Goal: Transaction & Acquisition: Purchase product/service

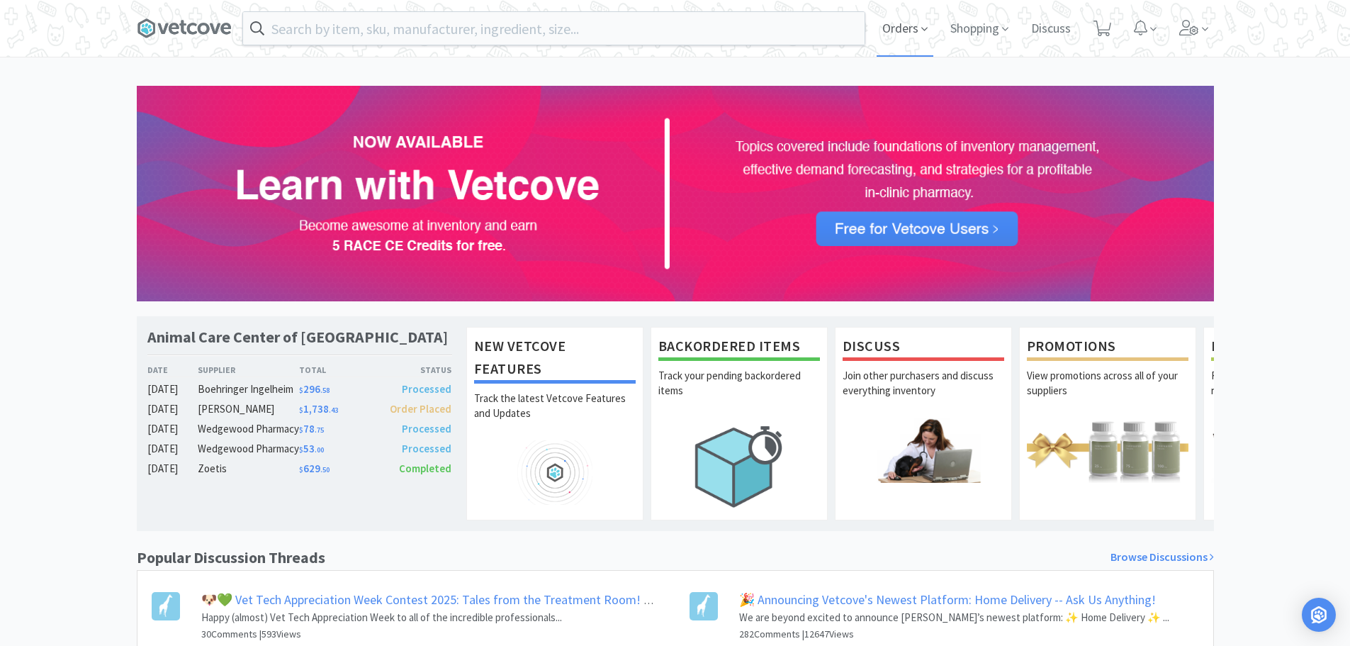
click at [910, 38] on span "Orders" at bounding box center [905, 28] width 57 height 57
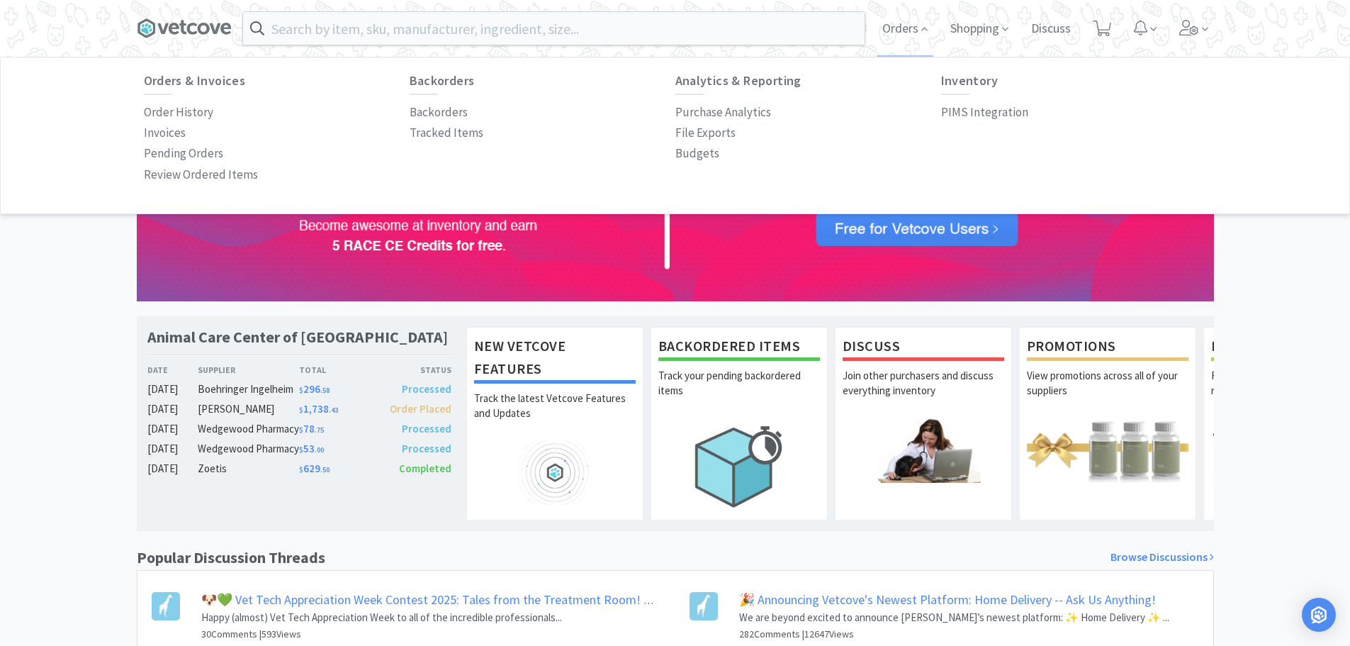
click at [69, 269] on div "Animal Care Center of Pearisburg Date Supplier Total Status Oct 14 Boehringer I…" at bounding box center [675, 439] width 1350 height 706
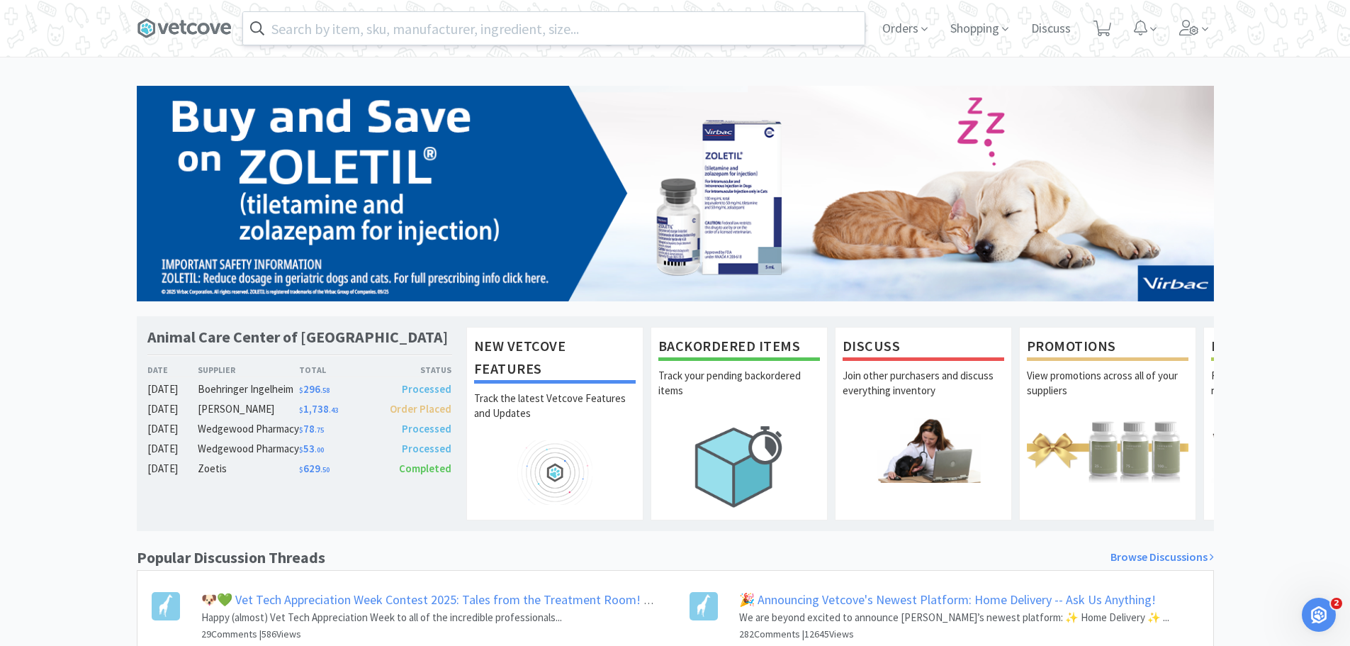
click at [509, 38] on input "text" at bounding box center [553, 28] width 621 height 33
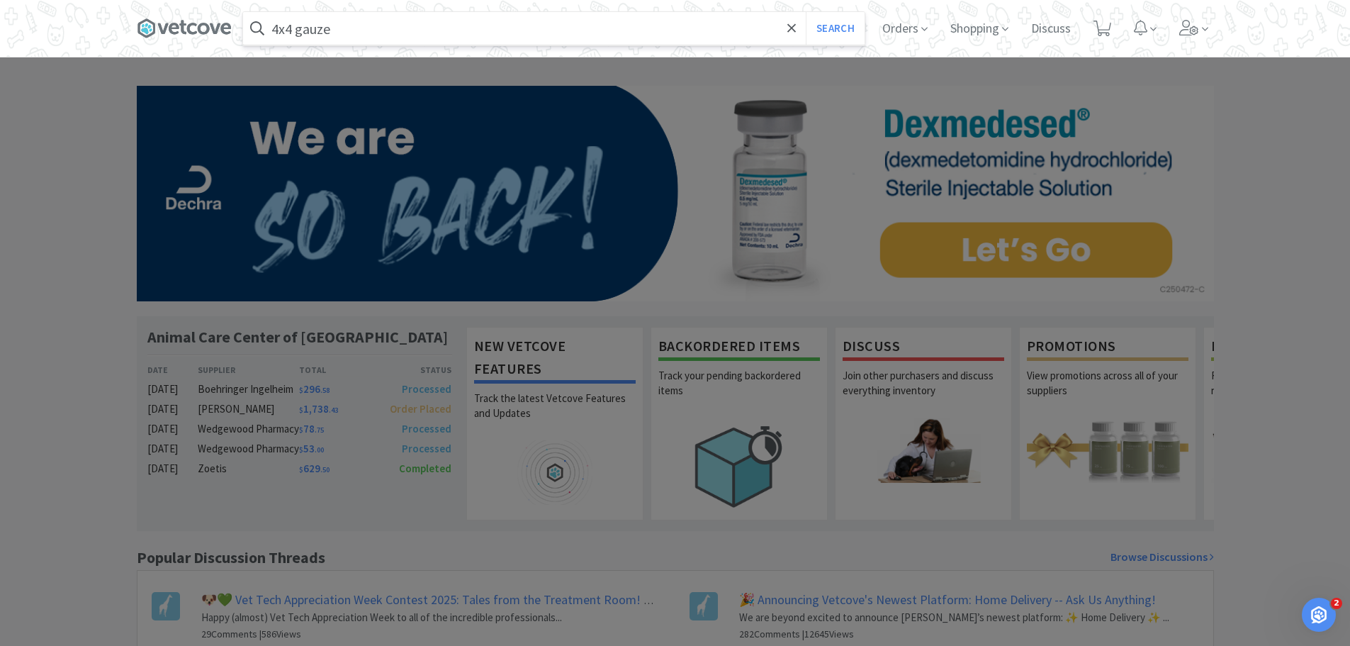
type input "4x4 gauze"
click at [806, 12] on button "Search" at bounding box center [835, 28] width 59 height 33
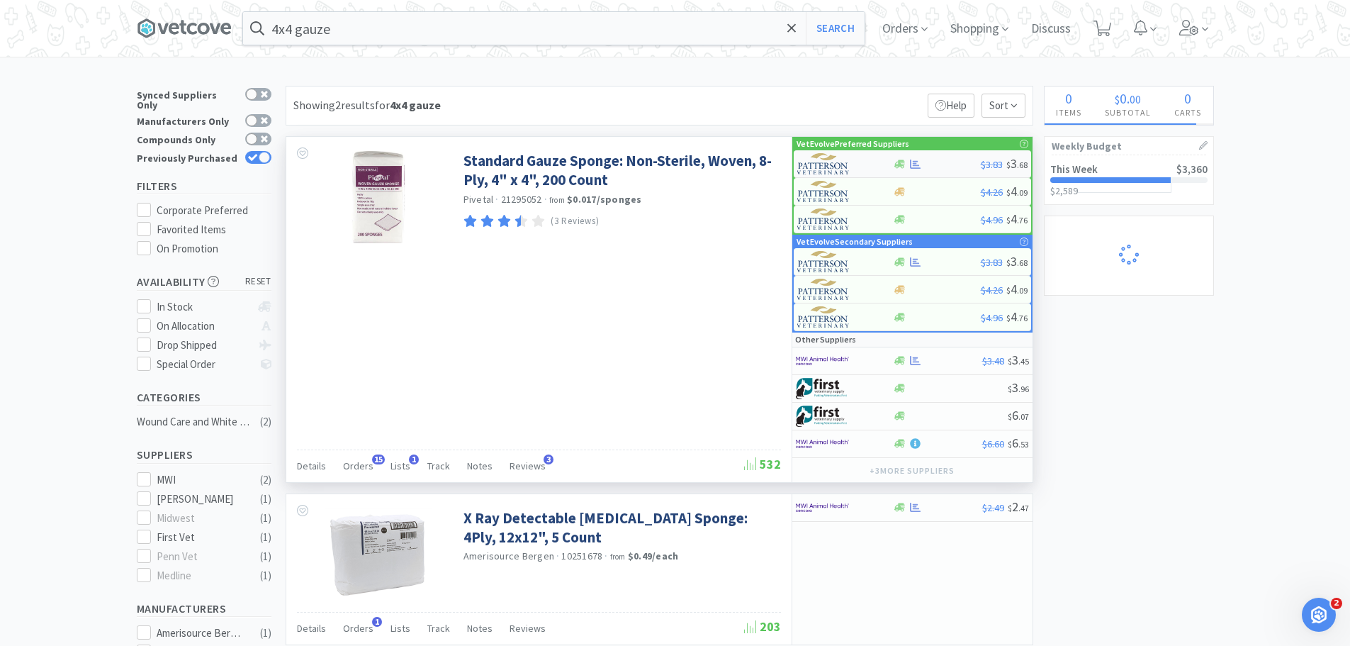
click at [953, 162] on div at bounding box center [937, 164] width 88 height 11
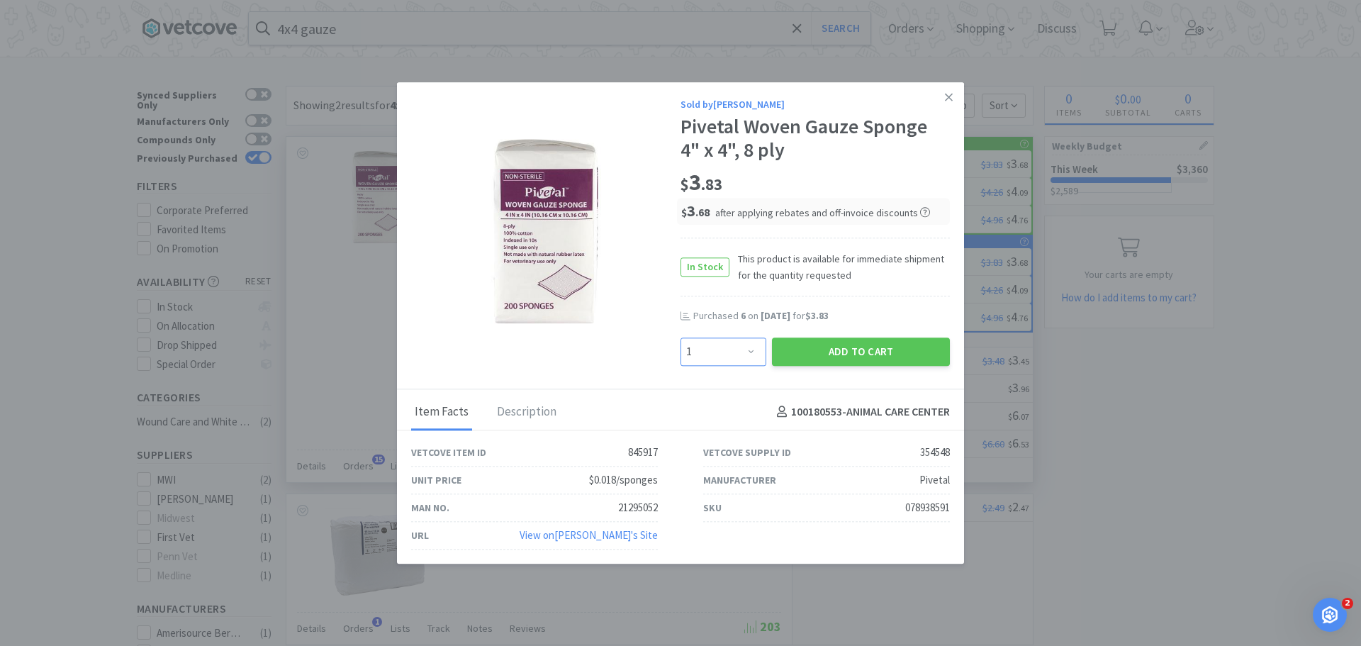
click at [721, 343] on select "Enter Quantity 1 2 3 4 5 6 7 8 9 10 11 12 13 14 15 16 17 18 19 20 Enter Quantity" at bounding box center [723, 351] width 86 height 28
select select "6"
click at [680, 337] on select "Enter Quantity 1 2 3 4 5 6 7 8 9 10 11 12 13 14 15 16 17 18 19 20 Enter Quantity" at bounding box center [723, 351] width 86 height 28
click at [826, 342] on button "Add to Cart" at bounding box center [861, 351] width 178 height 28
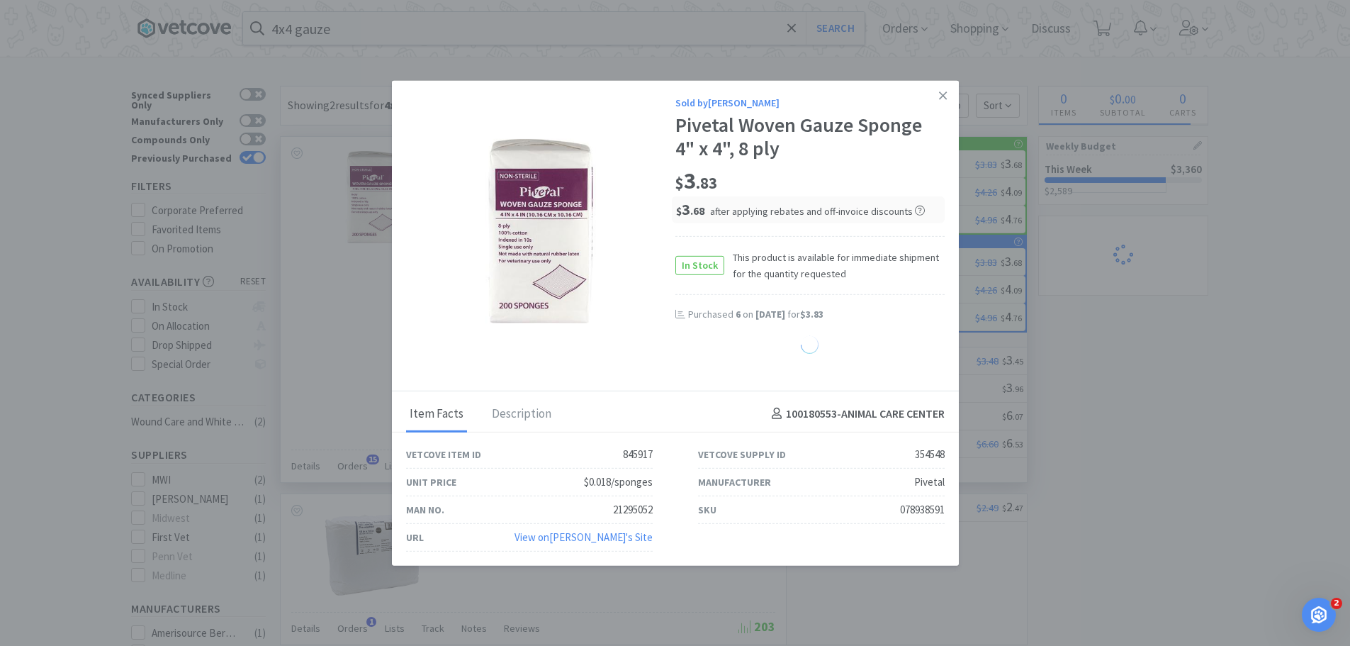
select select "6"
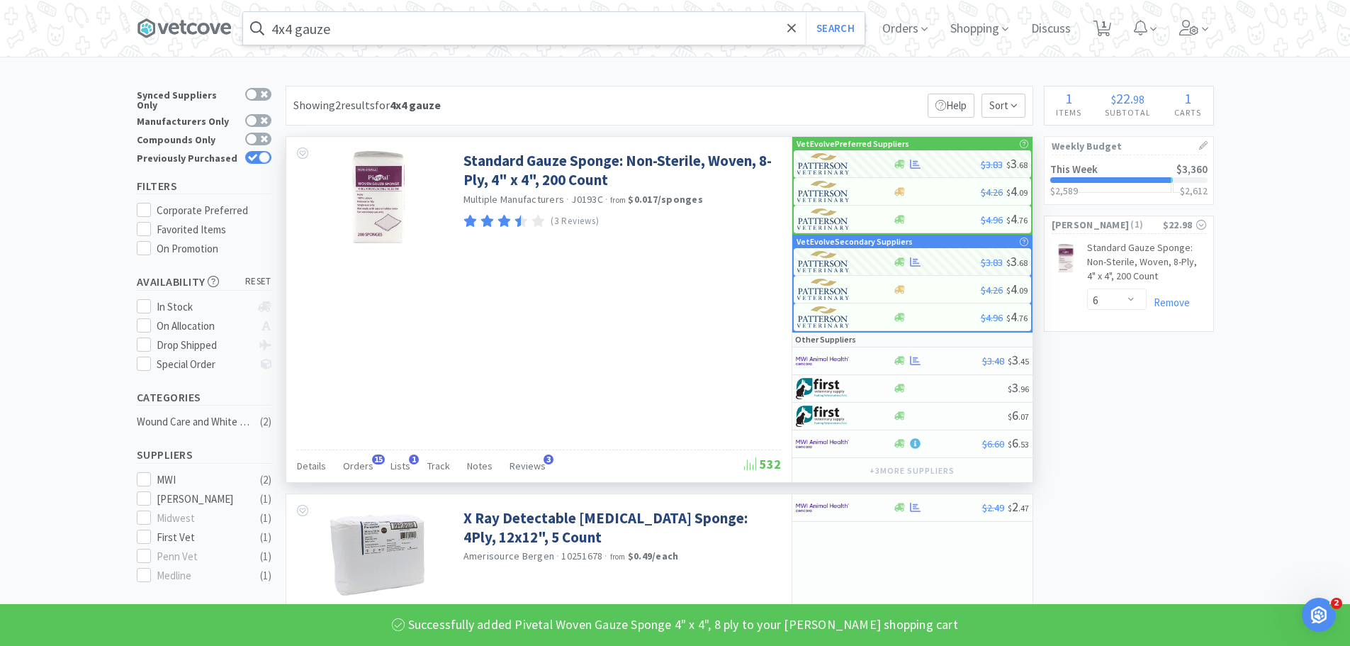
click at [537, 17] on input "4x4 gauze" at bounding box center [553, 28] width 621 height 33
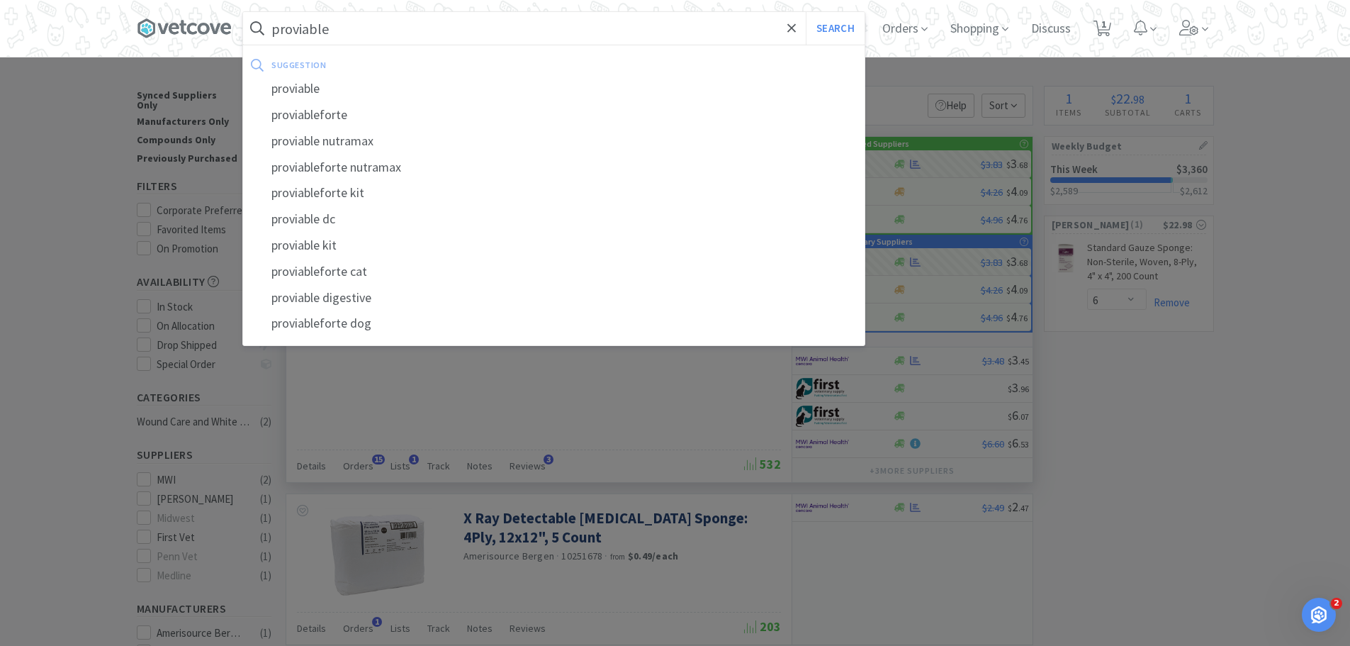
type input "proviable"
click at [806, 12] on button "Search" at bounding box center [835, 28] width 59 height 33
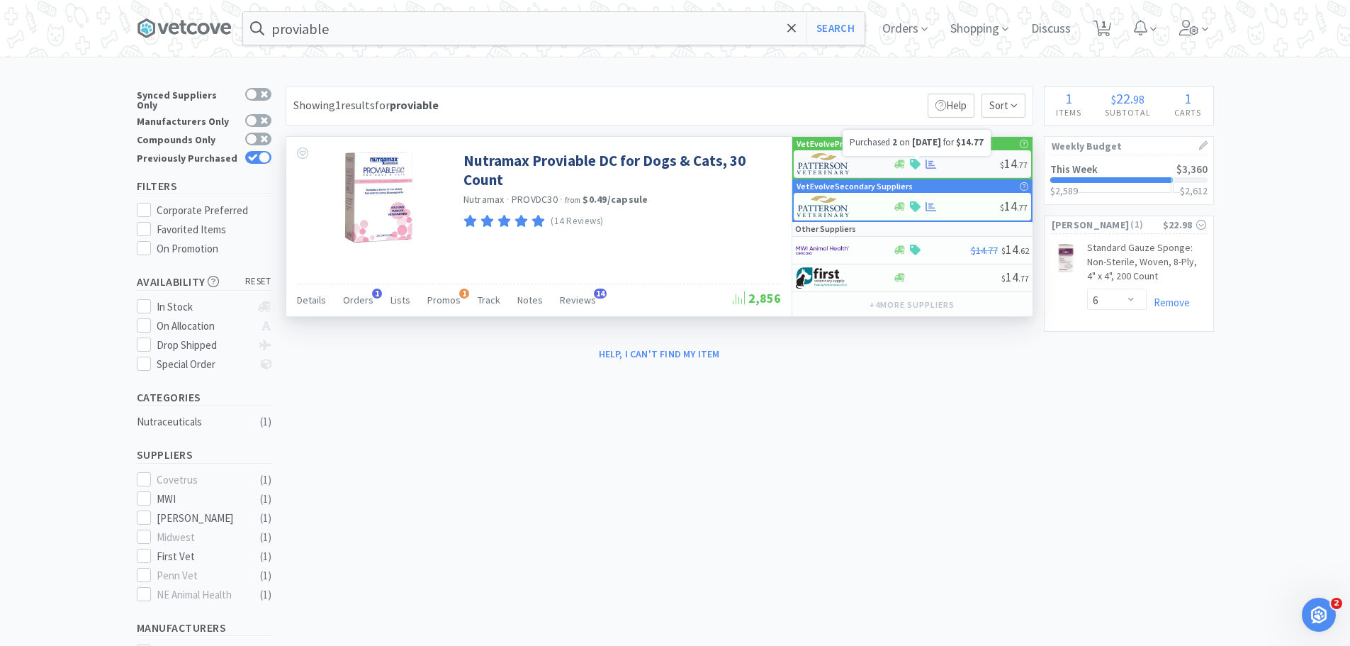
click at [957, 167] on div at bounding box center [946, 164] width 107 height 11
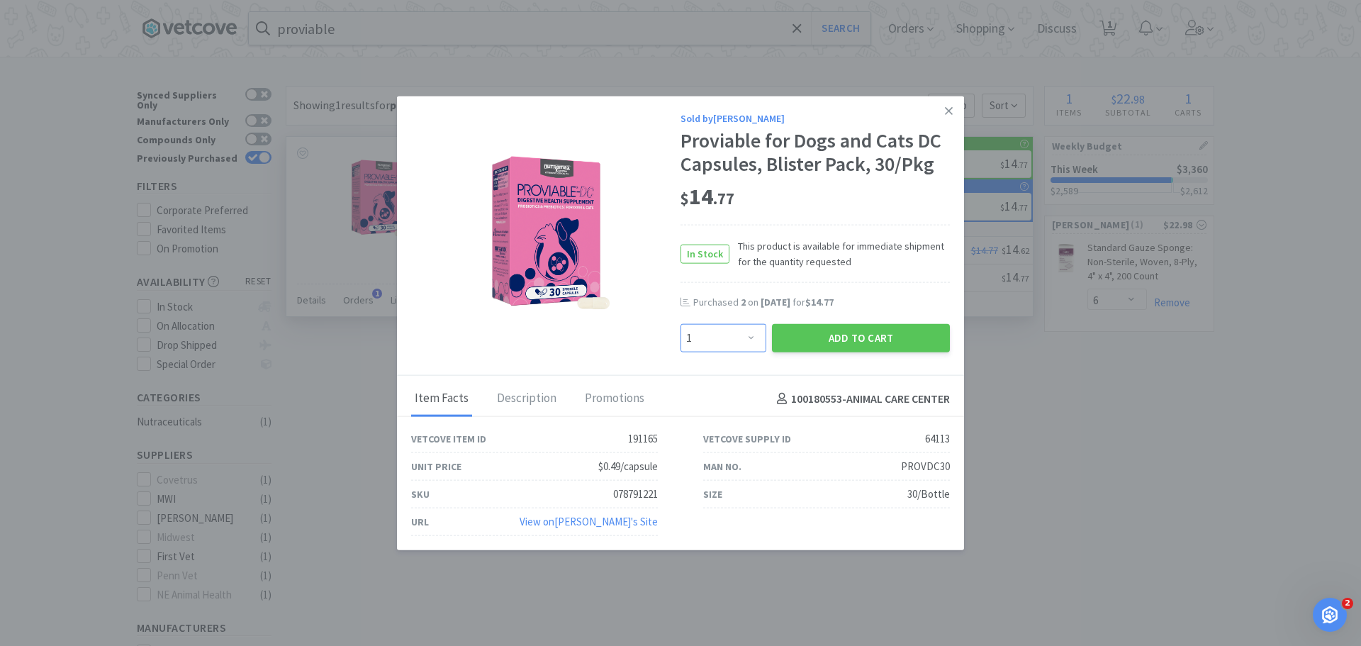
drag, startPoint x: 704, startPoint y: 341, endPoint x: 705, endPoint y: 327, distance: 14.2
click at [704, 341] on select "Enter Quantity 1 2 3 4 5 6 7 8 9 10 11 12 13 14 15 16 17 18 19 20 Enter Quantity" at bounding box center [723, 338] width 86 height 28
select select "2"
click at [680, 324] on select "Enter Quantity 1 2 3 4 5 6 7 8 9 10 11 12 13 14 15 16 17 18 19 20 Enter Quantity" at bounding box center [723, 338] width 86 height 28
click at [889, 334] on button "Add to Cart" at bounding box center [861, 338] width 178 height 28
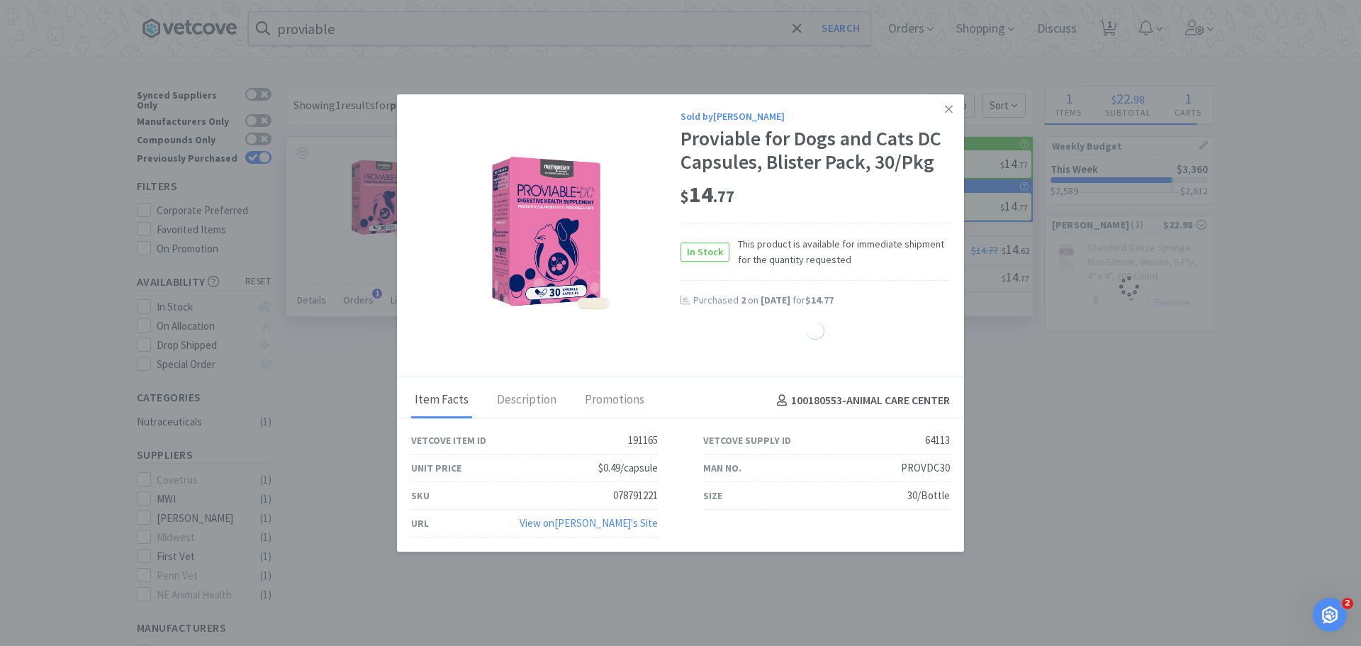
select select "2"
select select "6"
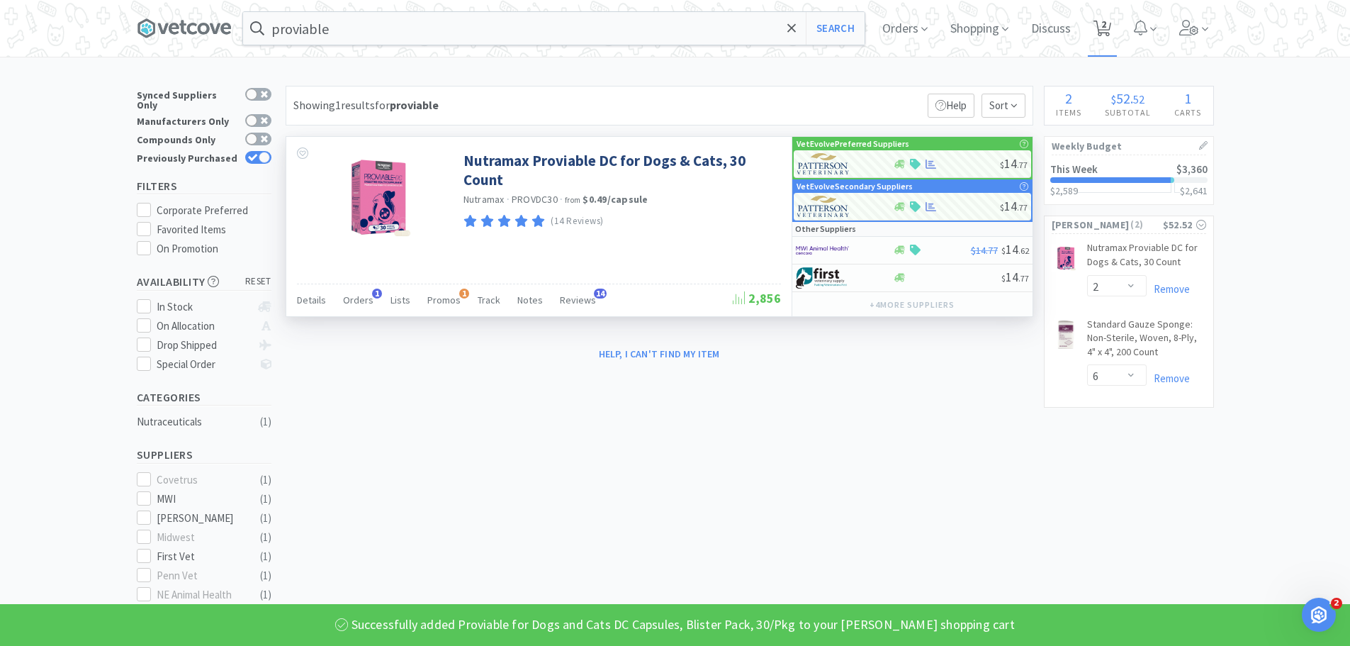
click at [1106, 30] on span "2" at bounding box center [1103, 24] width 5 height 57
select select "2"
select select "6"
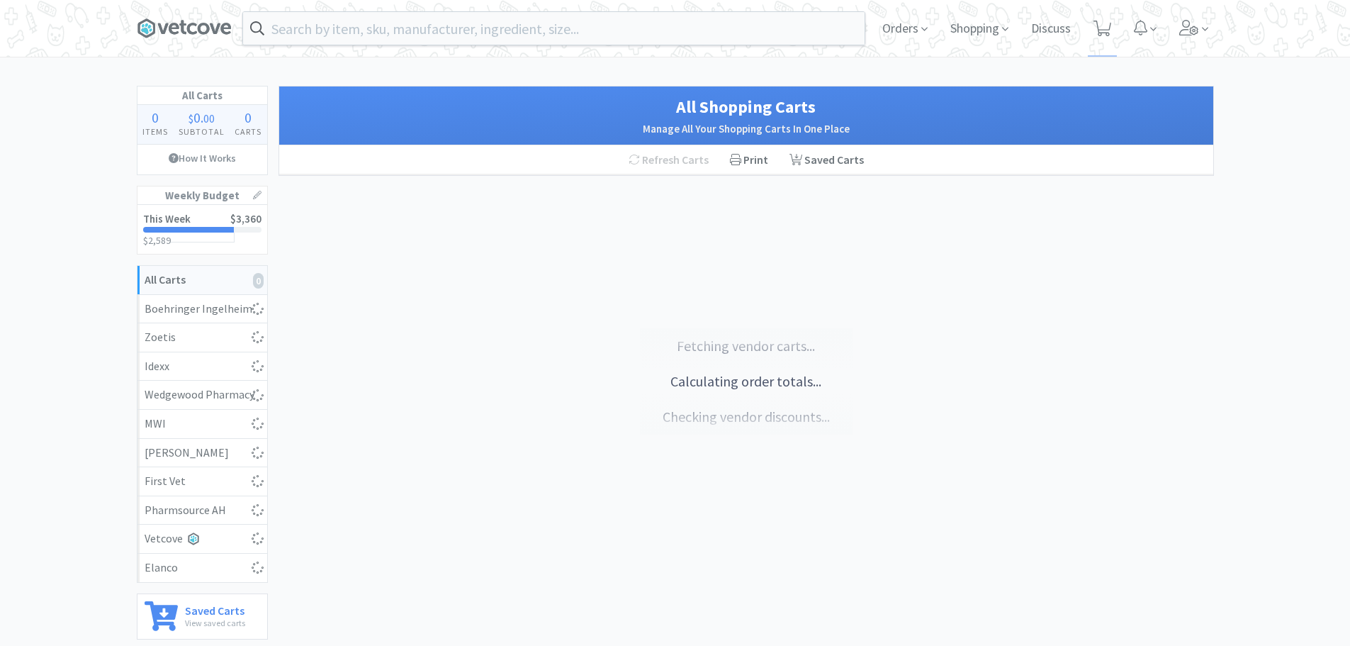
select select "2"
select select "6"
